Goal: Transaction & Acquisition: Purchase product/service

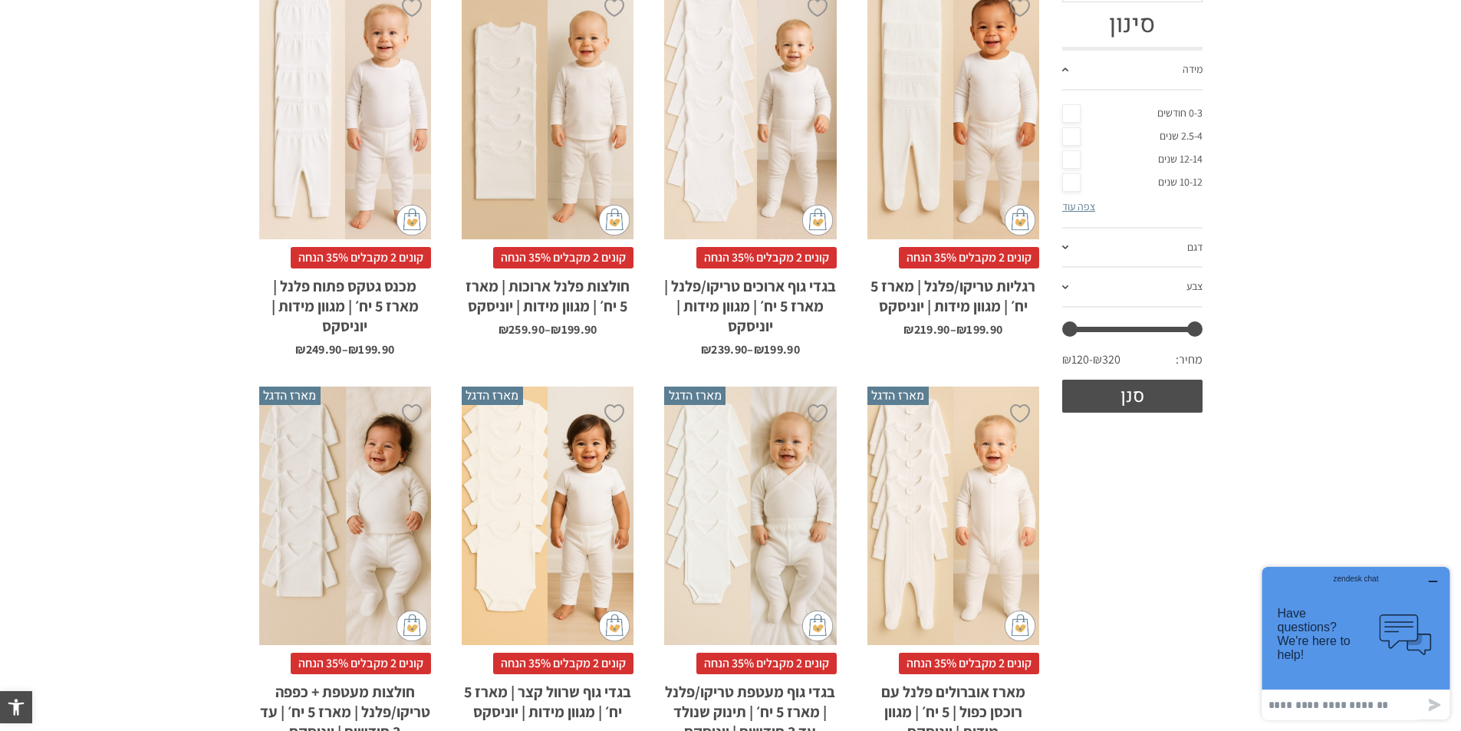
scroll to position [406, 0]
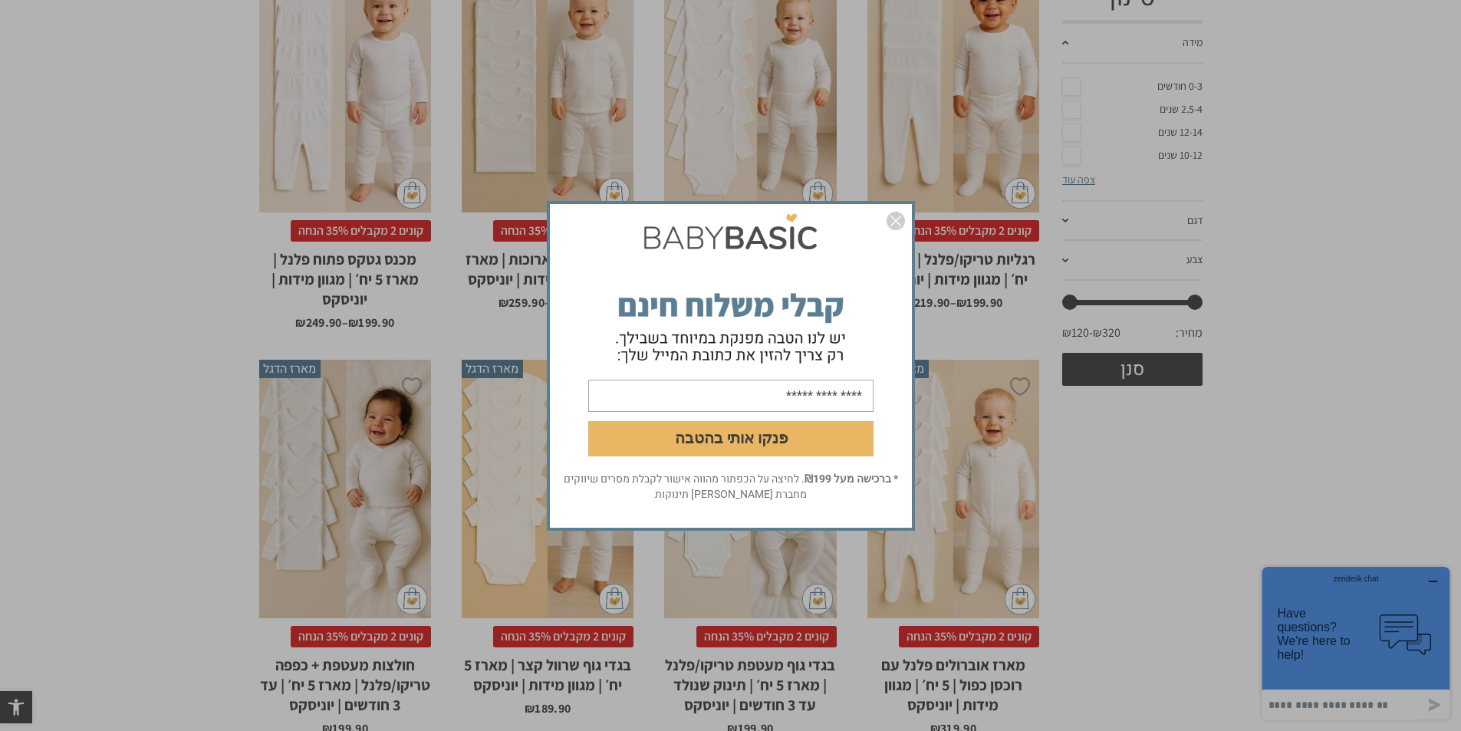
click at [899, 221] on img "סגור" at bounding box center [895, 221] width 18 height 18
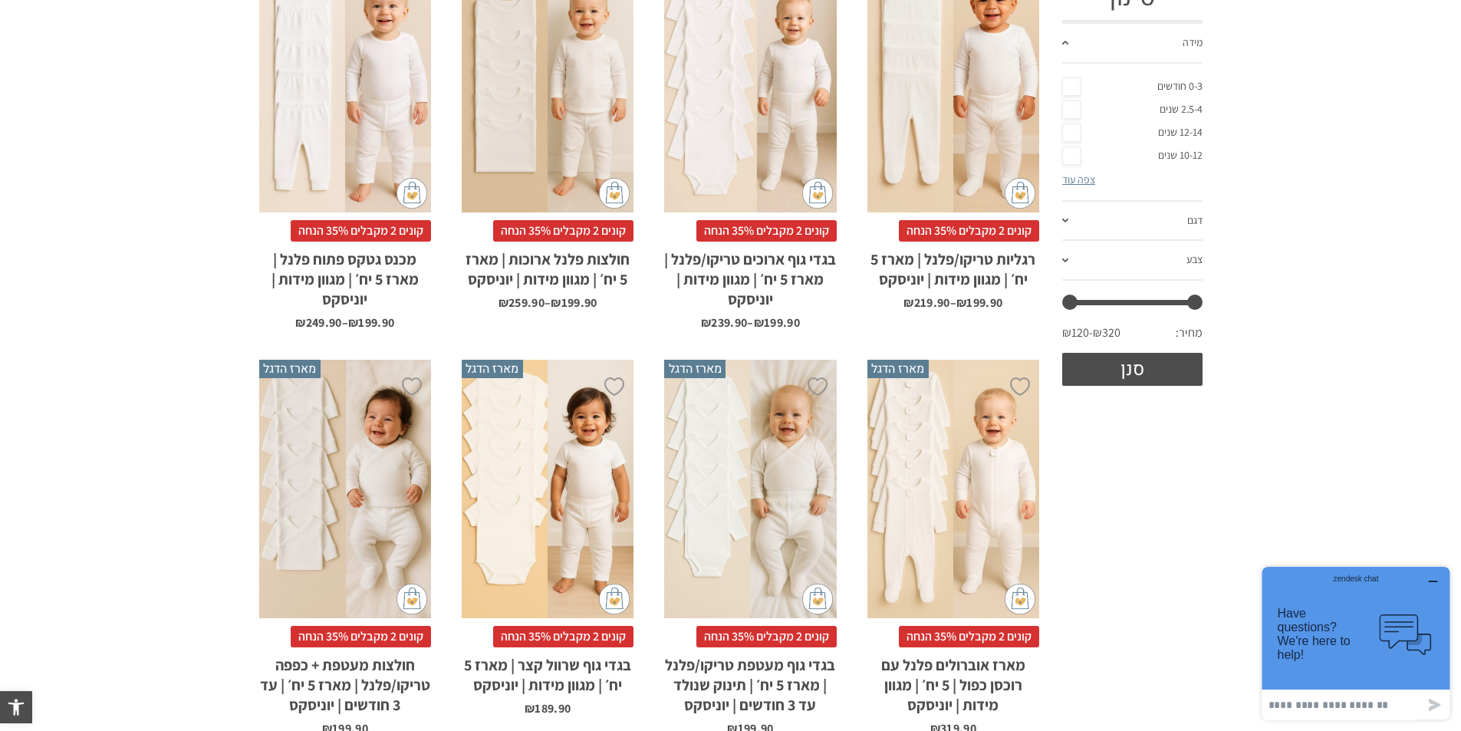
click at [756, 114] on div "x בחירת מידה 0-3m 3-6m 6-12m 12-18m 18-24m 24-30m בחירת סוג בד טריקו (עונת מעבר…" at bounding box center [750, 83] width 172 height 258
click at [765, 127] on div "x בחירת מידה 0-3m 3-6m 6-12m 12-18m 18-24m 24-30m בחירת סוג בד טריקו (עונת מעבר…" at bounding box center [750, 83] width 172 height 258
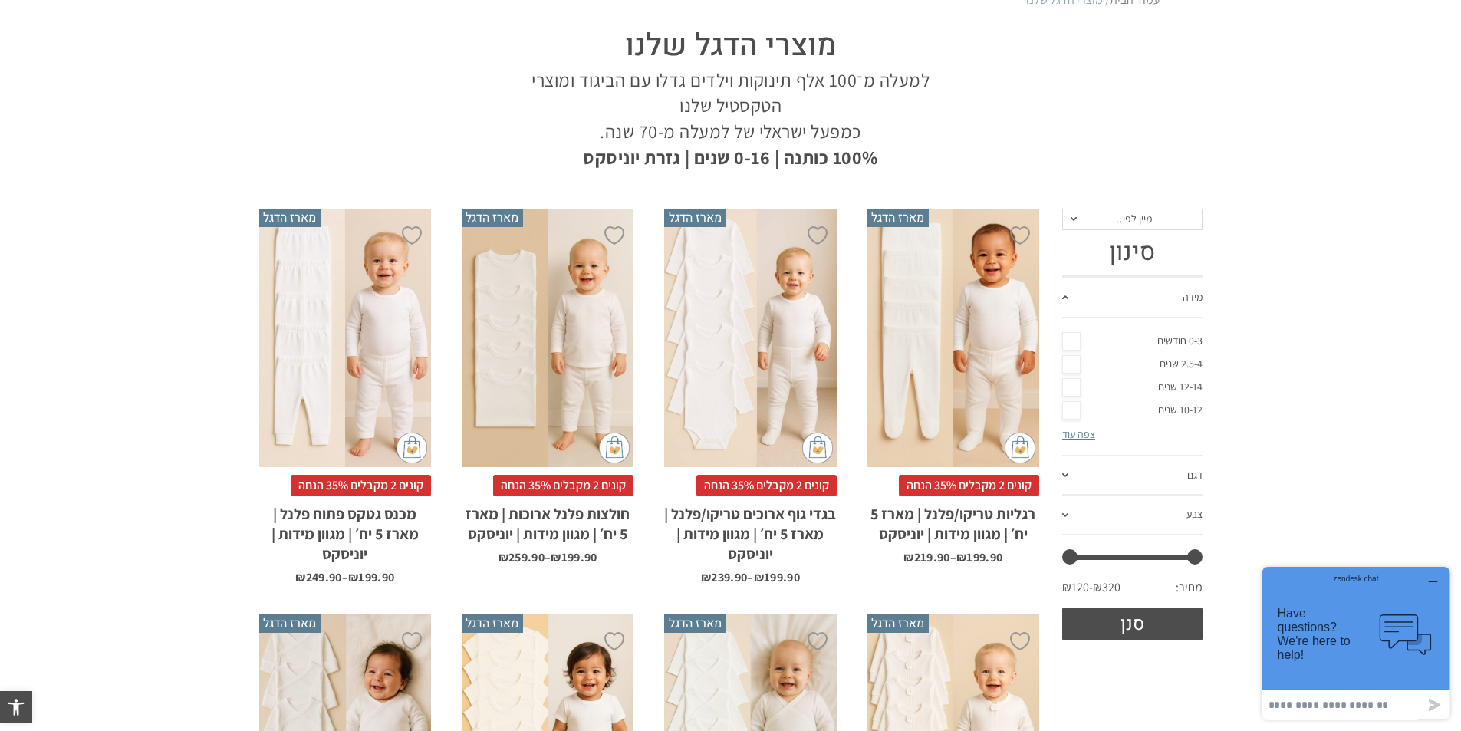
scroll to position [99, 0]
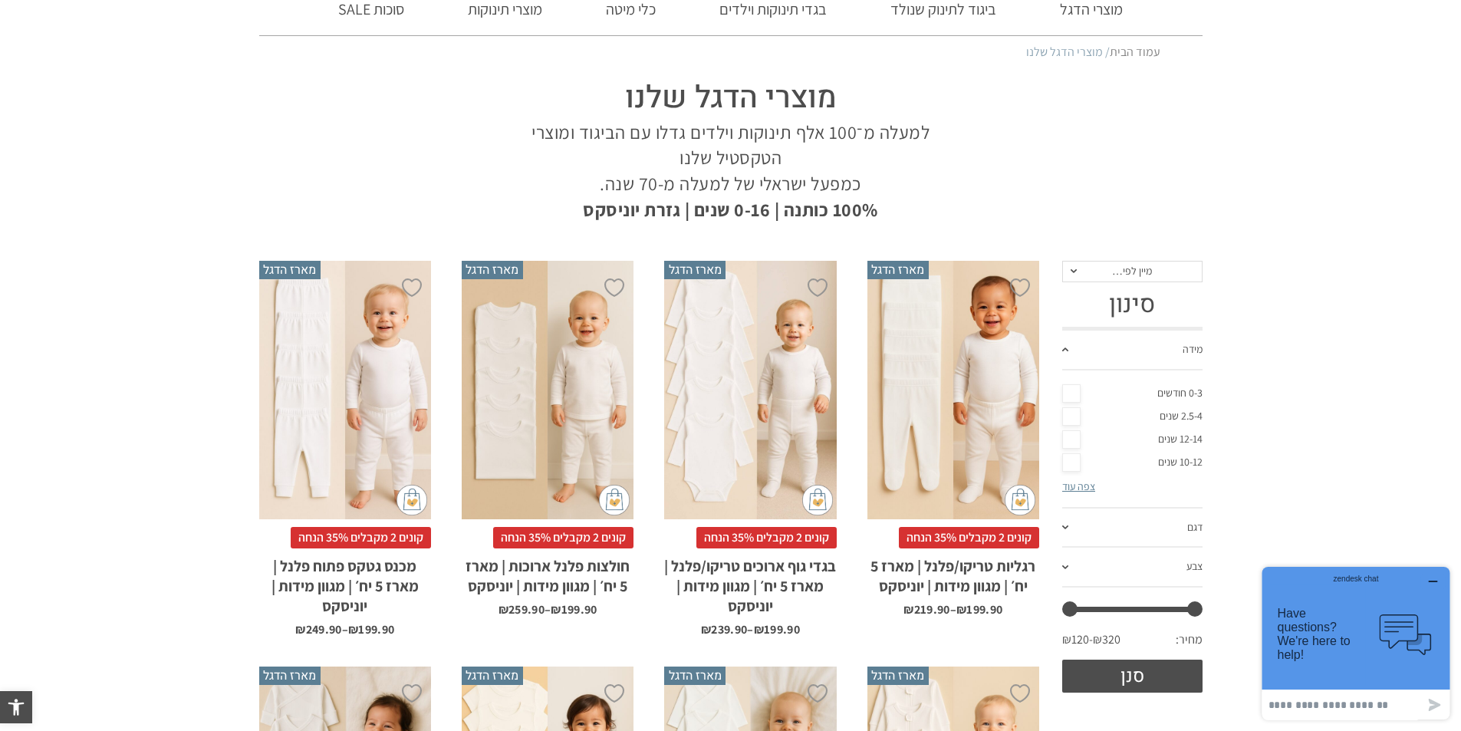
click at [738, 412] on div "x בחירת מידה 0-3m 3-6m 6-12m 12-18m 18-24m 24-30m בחירת סוג בד טריקו (עונת מעבר…" at bounding box center [750, 390] width 172 height 258
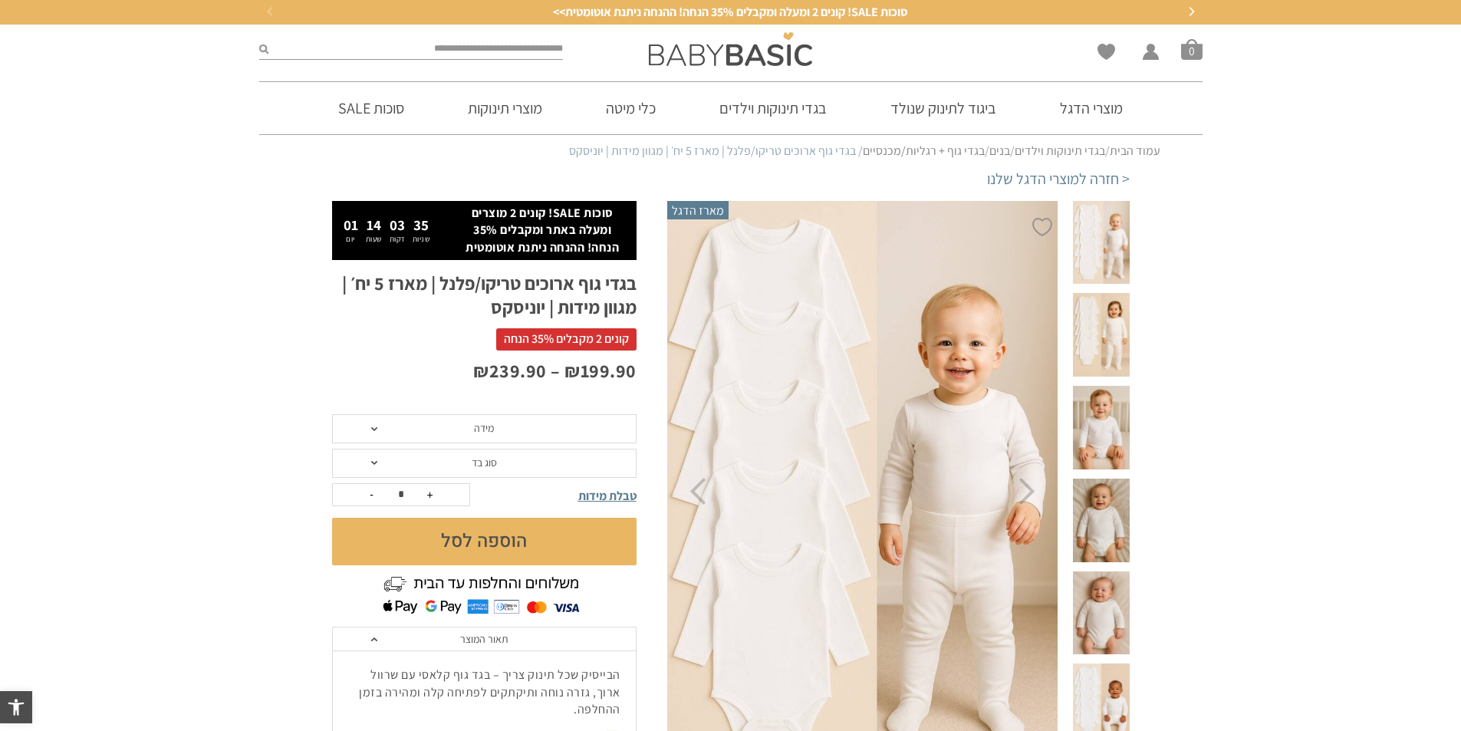
click at [600, 429] on span "מידה" at bounding box center [484, 428] width 304 height 29
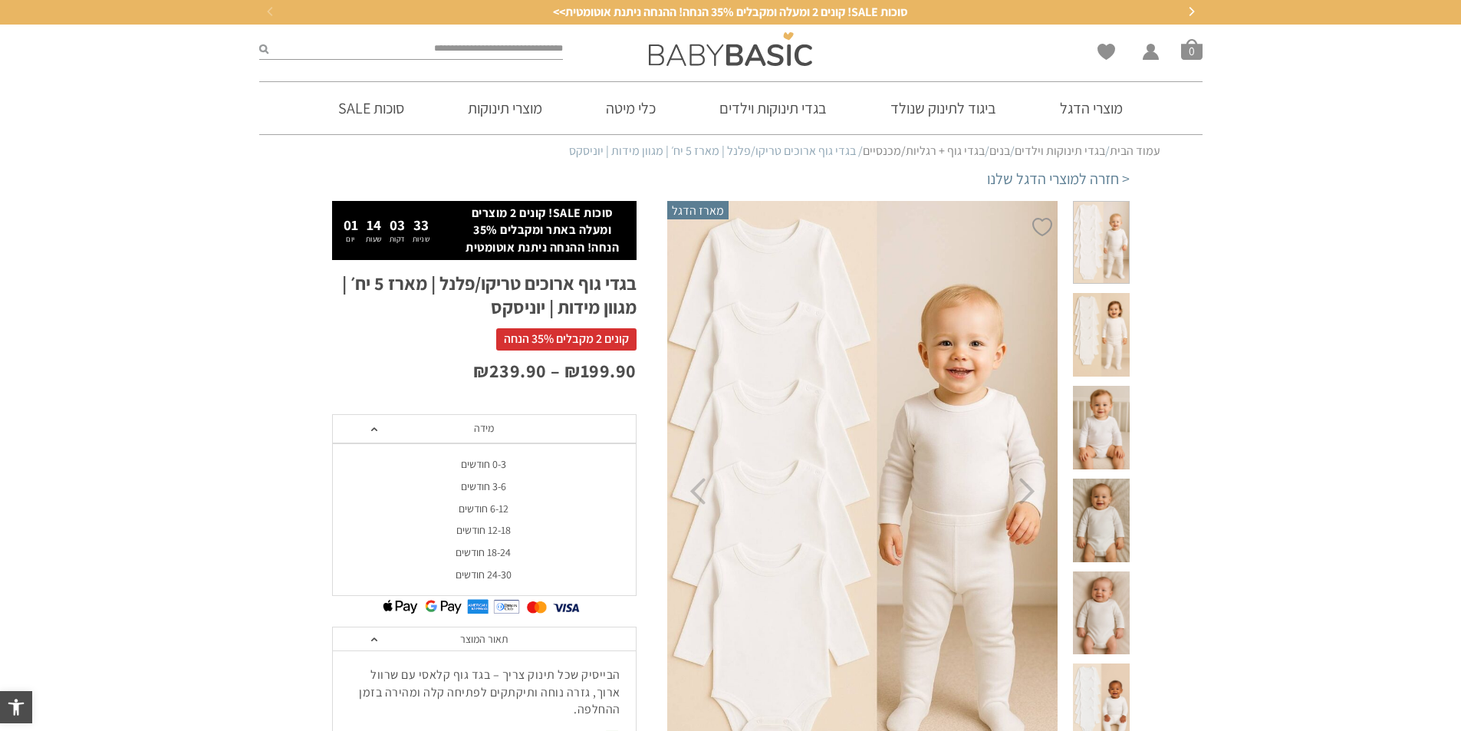
click at [497, 551] on div "18-24 חודשים" at bounding box center [483, 552] width 304 height 13
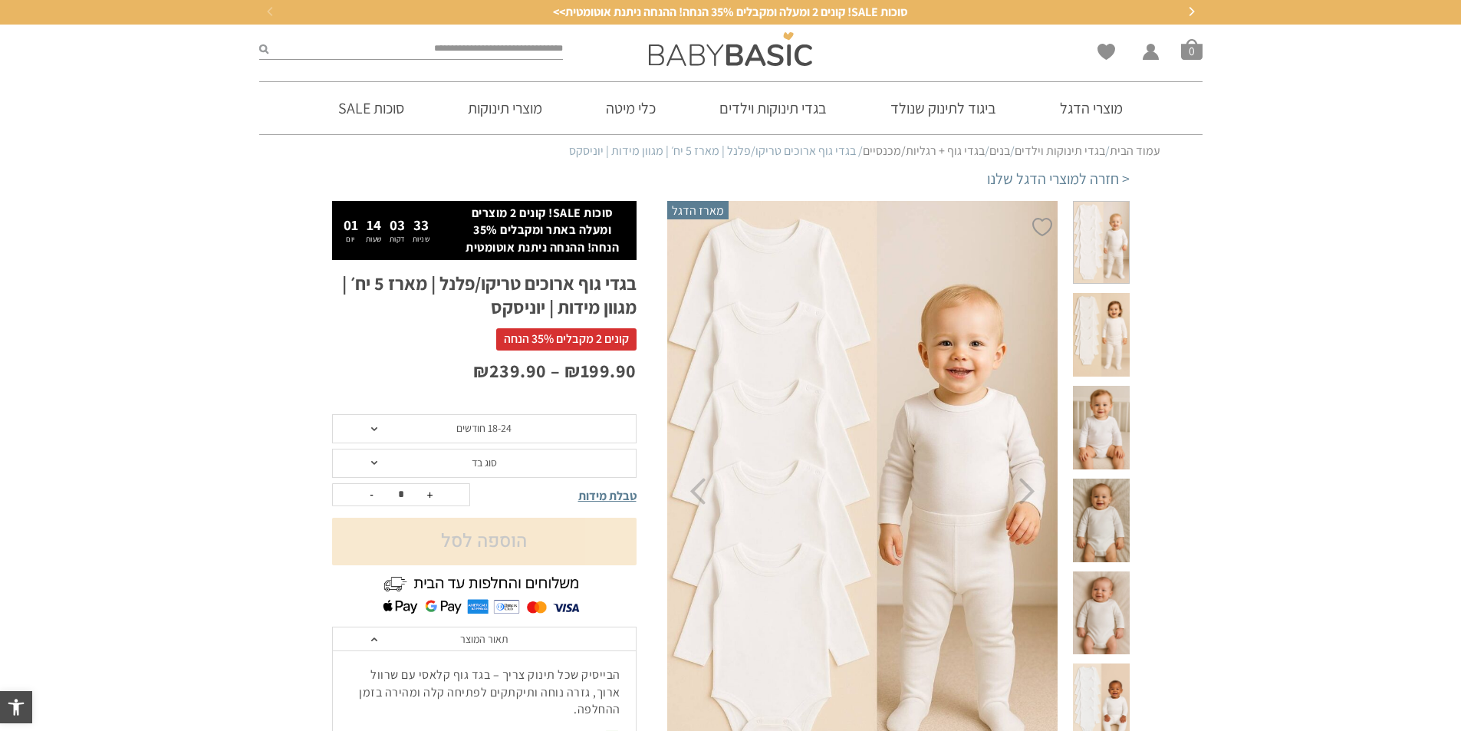
click at [523, 464] on span "סוג בד" at bounding box center [484, 463] width 304 height 29
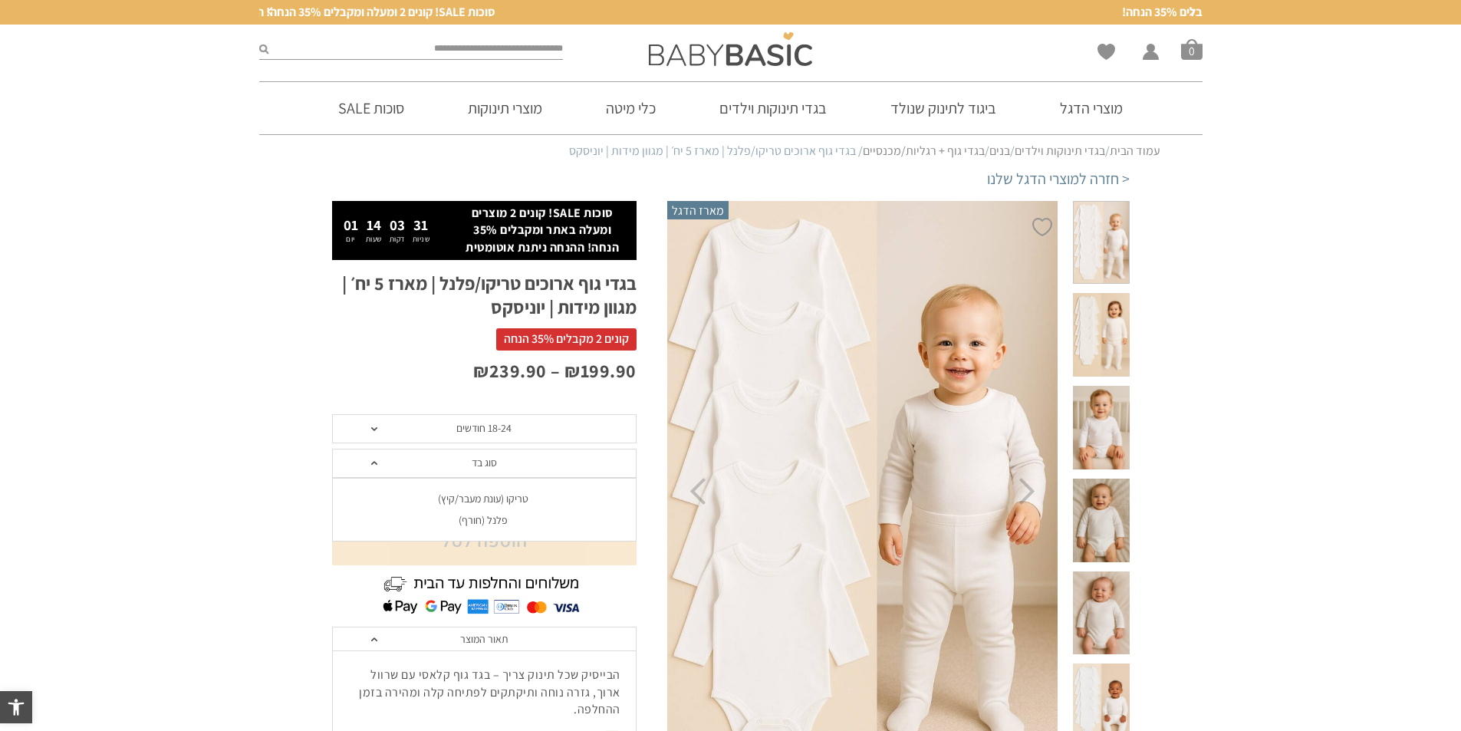
click at [479, 521] on div "פלנל (חורף)" at bounding box center [483, 520] width 304 height 13
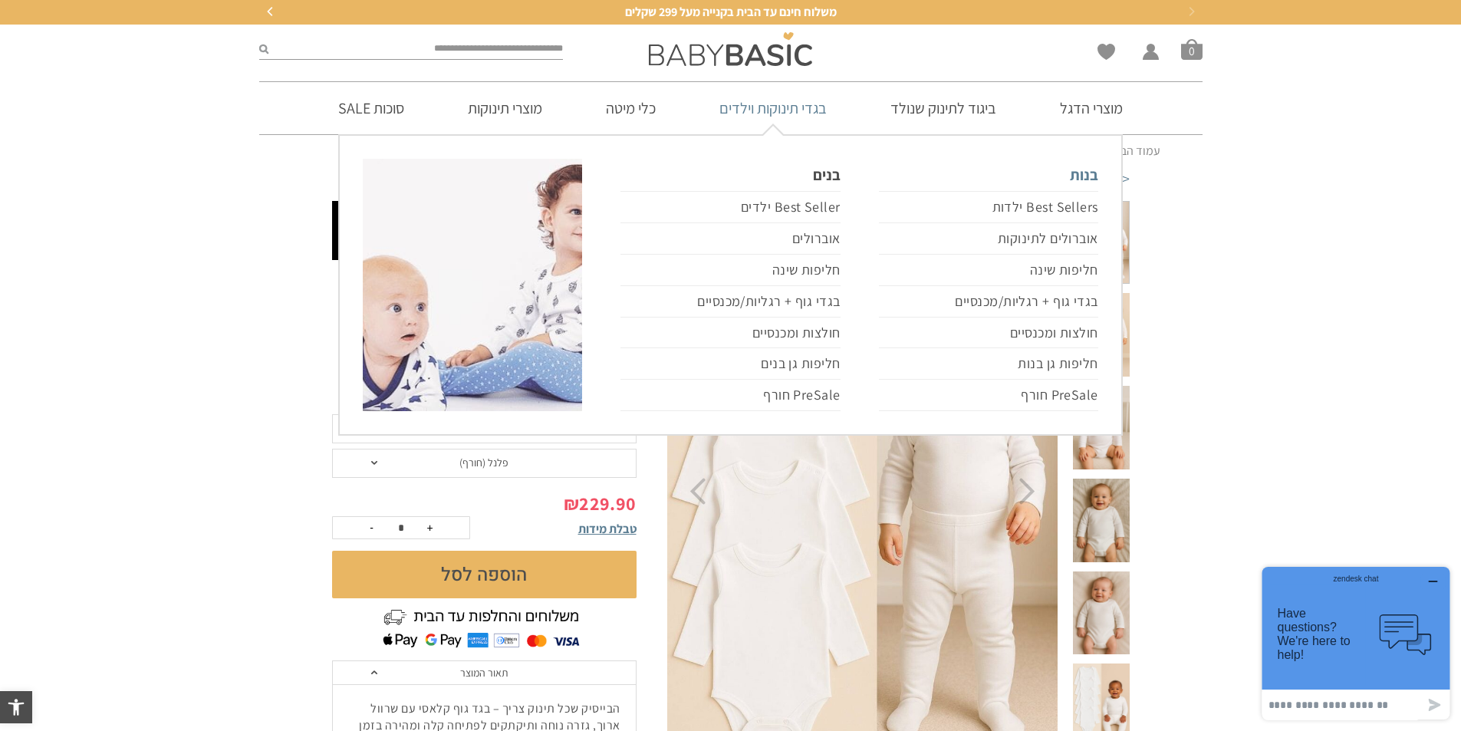
click at [1067, 176] on link "בנות" at bounding box center [988, 175] width 219 height 32
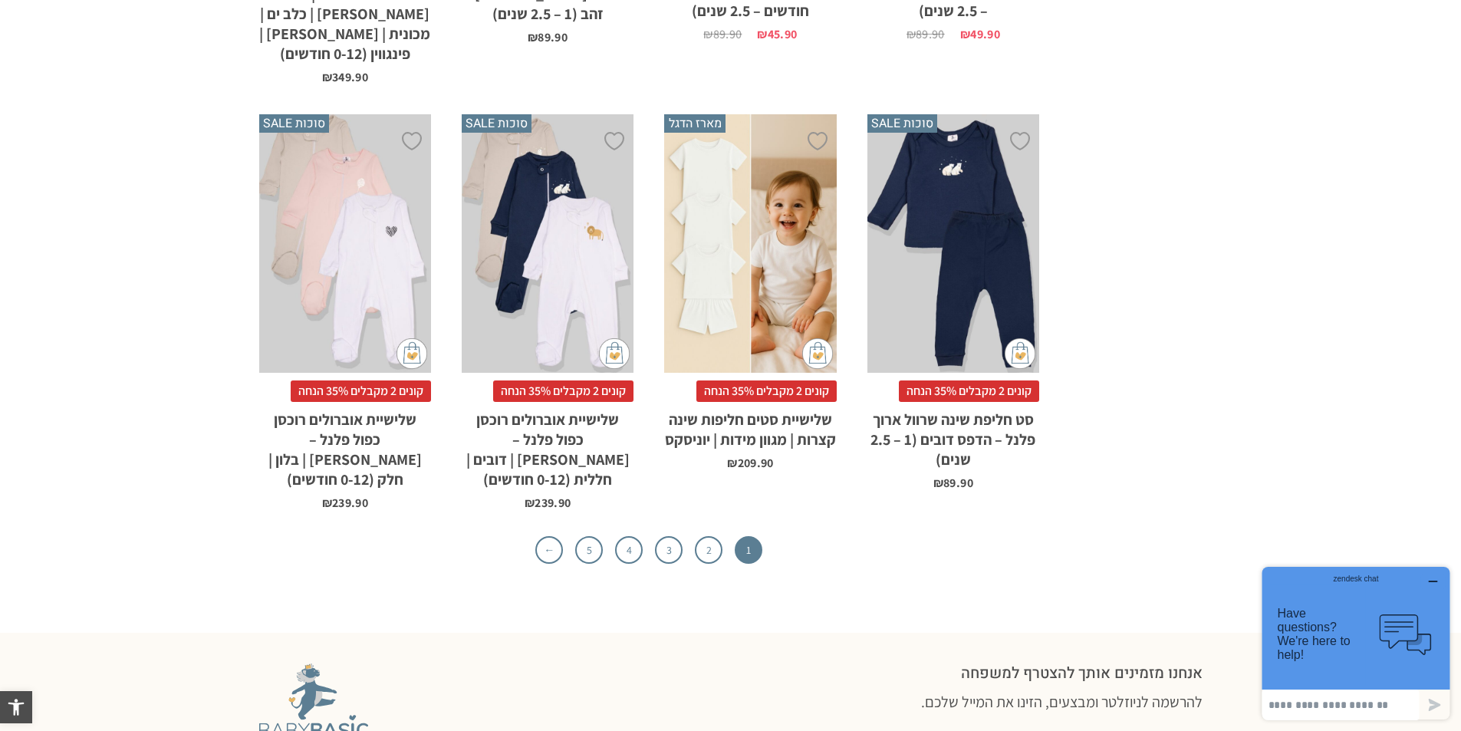
scroll to position [4855, 0]
